Goal: Communication & Community: Participate in discussion

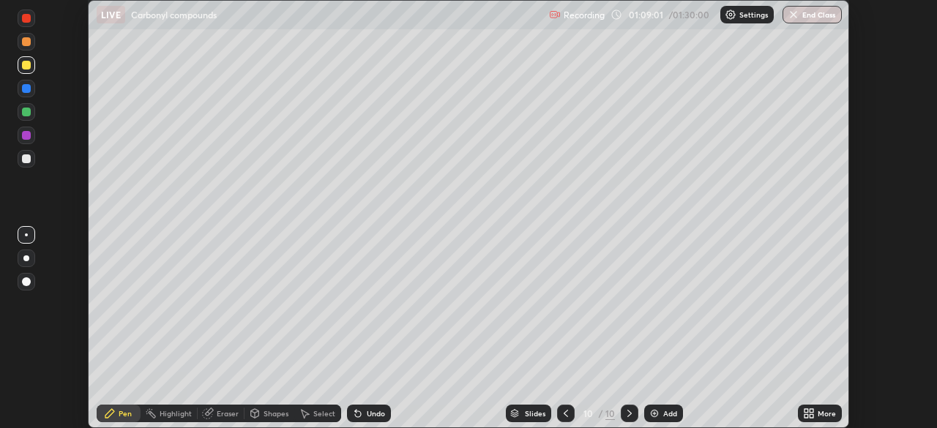
scroll to position [428, 937]
click at [28, 115] on div at bounding box center [26, 112] width 9 height 9
click at [371, 414] on div "Undo" at bounding box center [376, 413] width 18 height 7
click at [366, 419] on div "Undo" at bounding box center [369, 414] width 44 height 18
click at [370, 416] on div "Undo" at bounding box center [376, 413] width 18 height 7
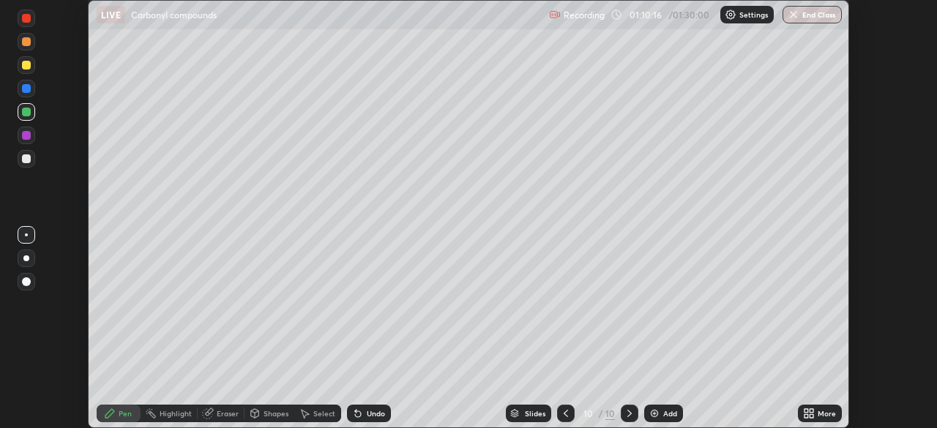
click at [369, 406] on div "Undo" at bounding box center [369, 414] width 44 height 18
click at [371, 408] on div "Undo" at bounding box center [369, 414] width 44 height 18
click at [370, 405] on div "Undo" at bounding box center [369, 414] width 44 height 18
click at [367, 414] on div "Undo" at bounding box center [376, 413] width 18 height 7
click at [364, 408] on div "Undo" at bounding box center [369, 414] width 44 height 18
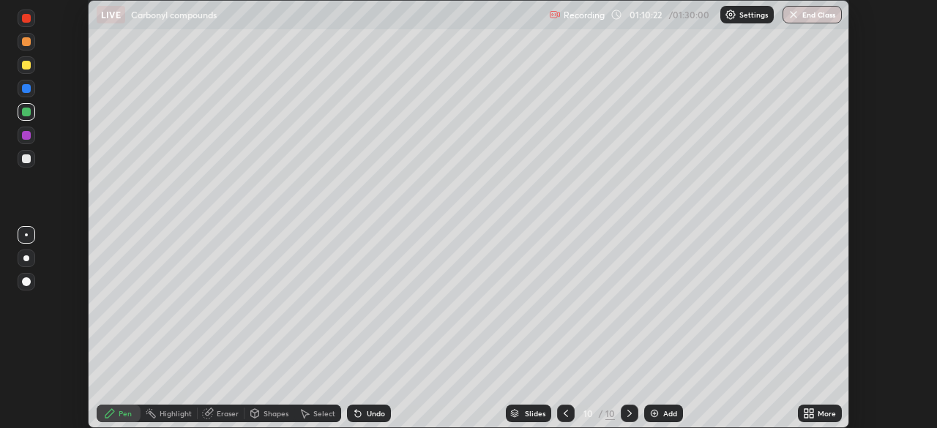
click at [113, 408] on icon at bounding box center [110, 414] width 12 height 12
click at [226, 407] on div "Eraser" at bounding box center [221, 414] width 47 height 18
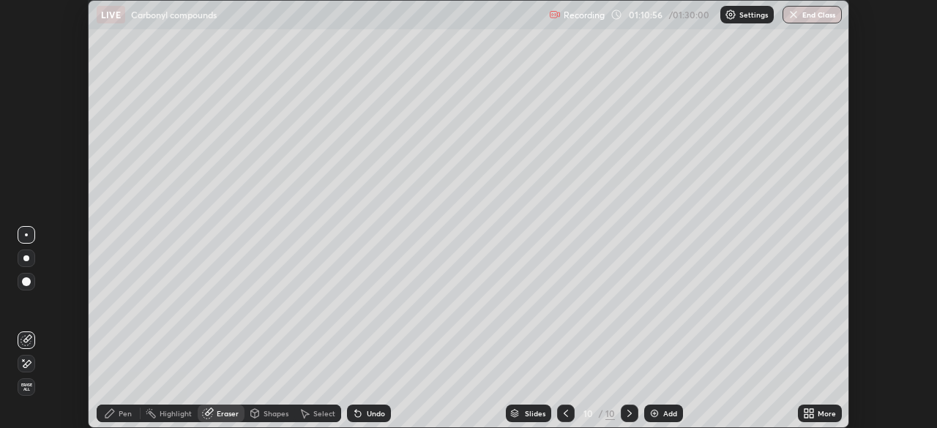
click at [113, 409] on icon at bounding box center [110, 414] width 12 height 12
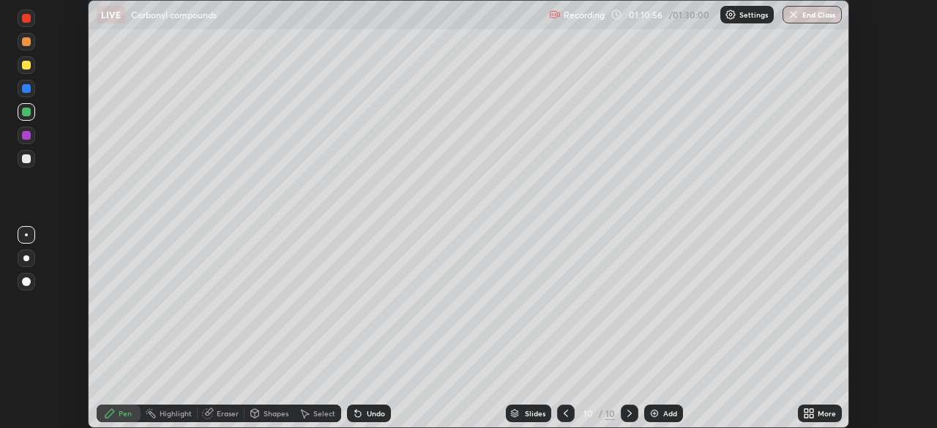
click at [119, 419] on div "Pen" at bounding box center [119, 414] width 44 height 18
click at [811, 19] on button "End Class" at bounding box center [811, 15] width 59 height 18
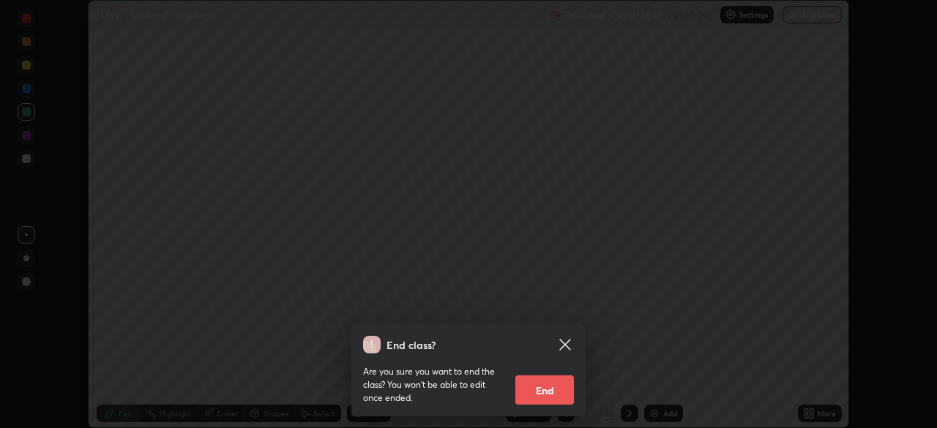
click at [570, 389] on button "End" at bounding box center [544, 389] width 59 height 29
